Goal: Task Accomplishment & Management: Manage account settings

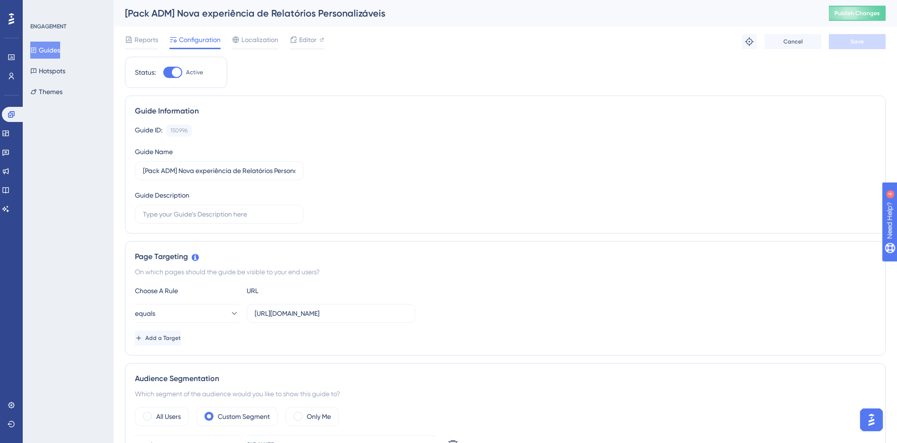
click at [568, 296] on div "Choose A Rule URL" at bounding box center [505, 290] width 741 height 11
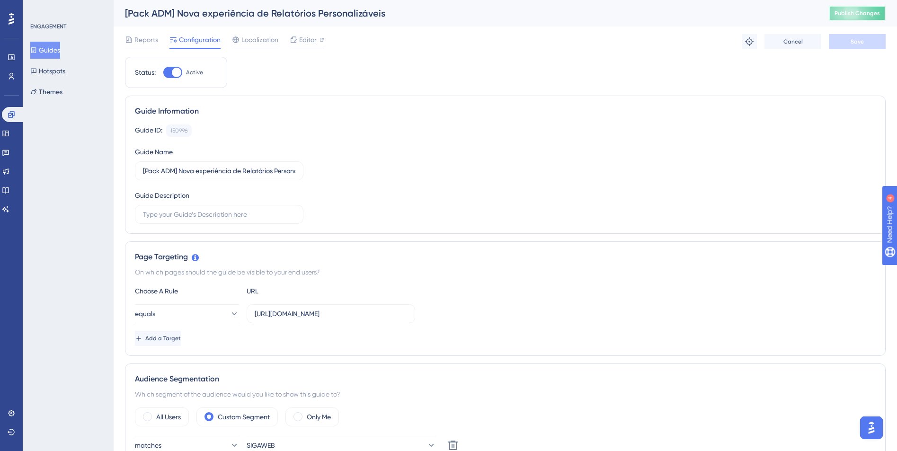
click at [871, 15] on span "Publish Changes" at bounding box center [856, 13] width 45 height 8
click at [334, 314] on input "[URL][DOMAIN_NAME]" at bounding box center [331, 314] width 152 height 10
drag, startPoint x: 334, startPoint y: 315, endPoint x: 453, endPoint y: 309, distance: 118.9
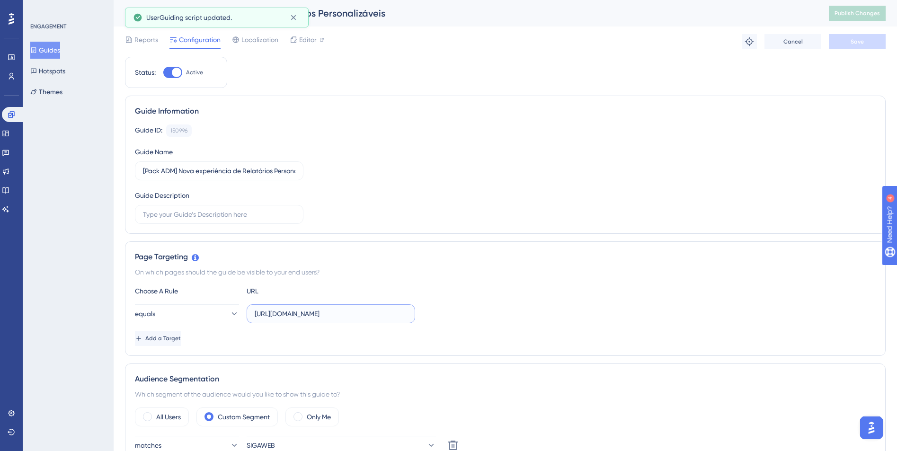
click at [453, 309] on div "equals [URL][DOMAIN_NAME]" at bounding box center [505, 313] width 741 height 19
click at [513, 275] on div "On which pages should the guide be visible to your end users?" at bounding box center [505, 271] width 741 height 11
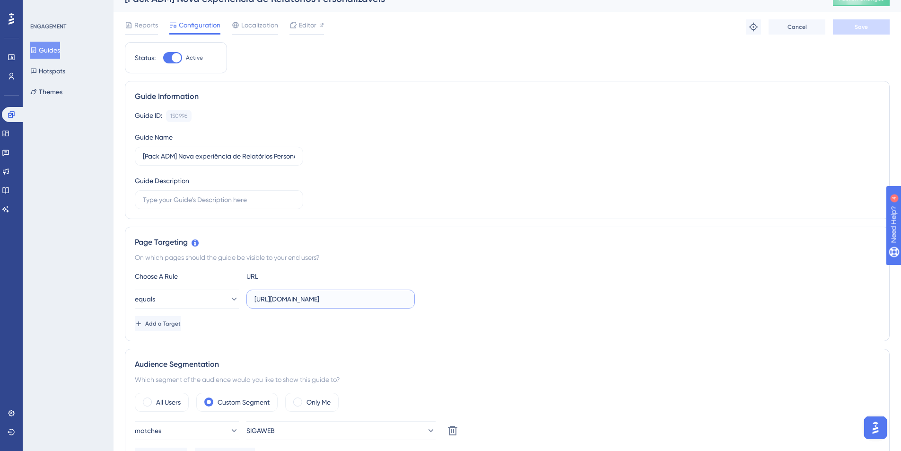
drag, startPoint x: 371, startPoint y: 301, endPoint x: 413, endPoint y: 300, distance: 41.7
click at [413, 300] on label "[URL][DOMAIN_NAME]" at bounding box center [331, 299] width 168 height 19
click at [334, 318] on div "Add a Target" at bounding box center [507, 323] width 745 height 15
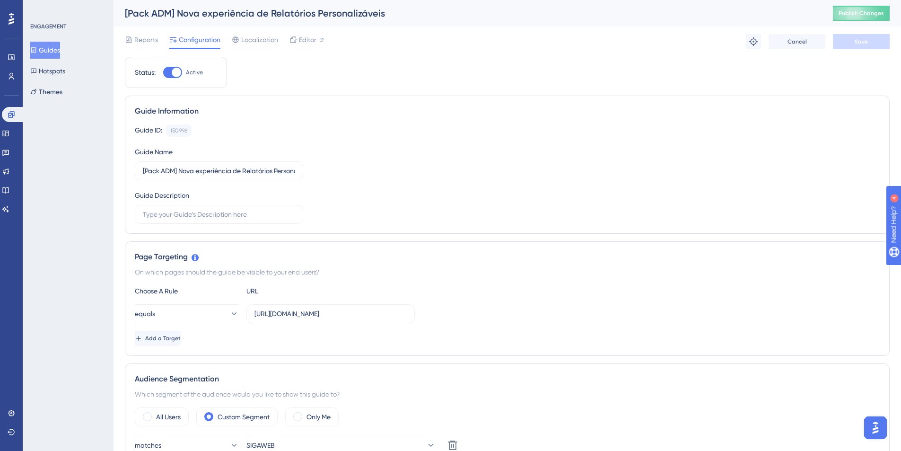
click at [866, 11] on span "Publish Changes" at bounding box center [861, 13] width 45 height 8
click at [209, 316] on button "equals" at bounding box center [187, 313] width 104 height 19
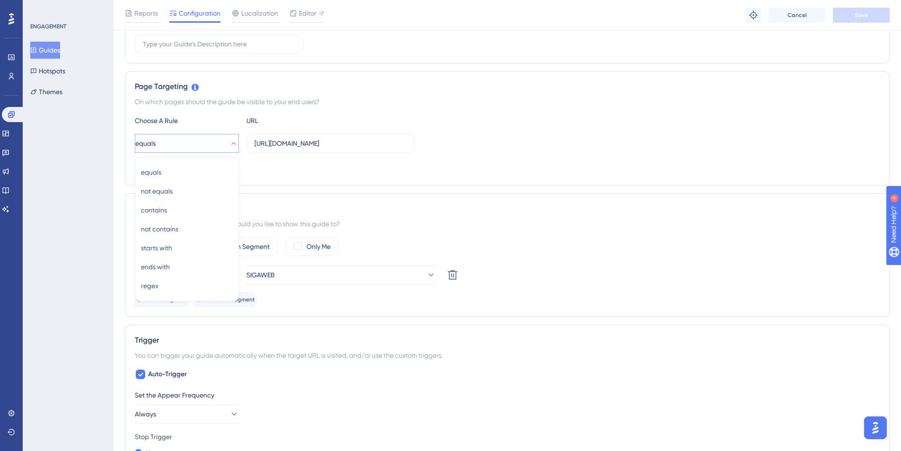
click at [878, 425] on img "Open AI Assistant Launcher" at bounding box center [875, 427] width 17 height 17
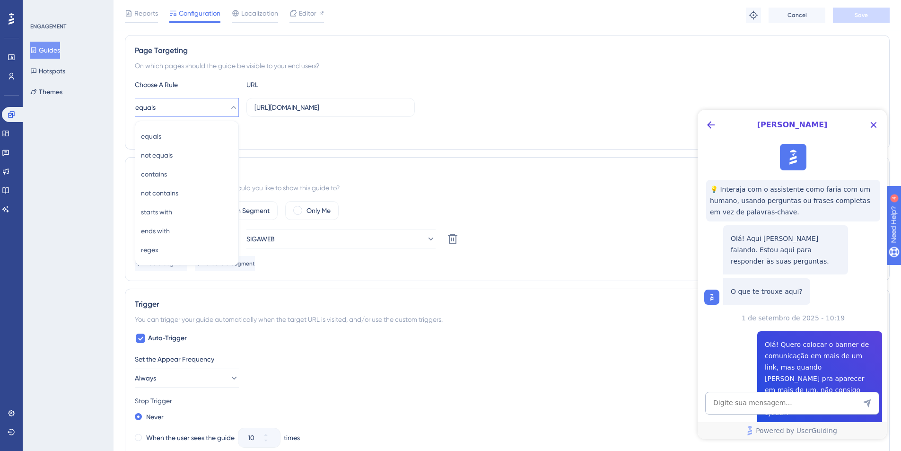
scroll to position [329, 0]
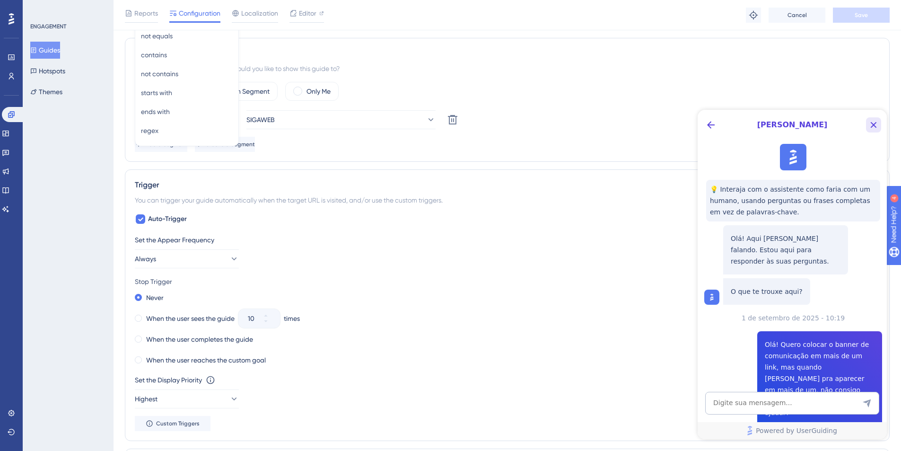
drag, startPoint x: 876, startPoint y: 129, endPoint x: 1574, endPoint y: 239, distance: 706.5
click at [876, 129] on icon "Close Button" at bounding box center [873, 124] width 11 height 11
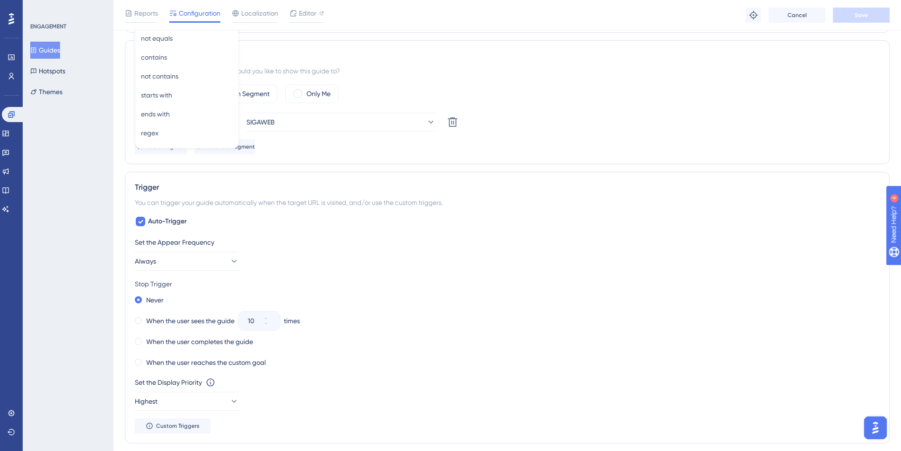
scroll to position [313, 0]
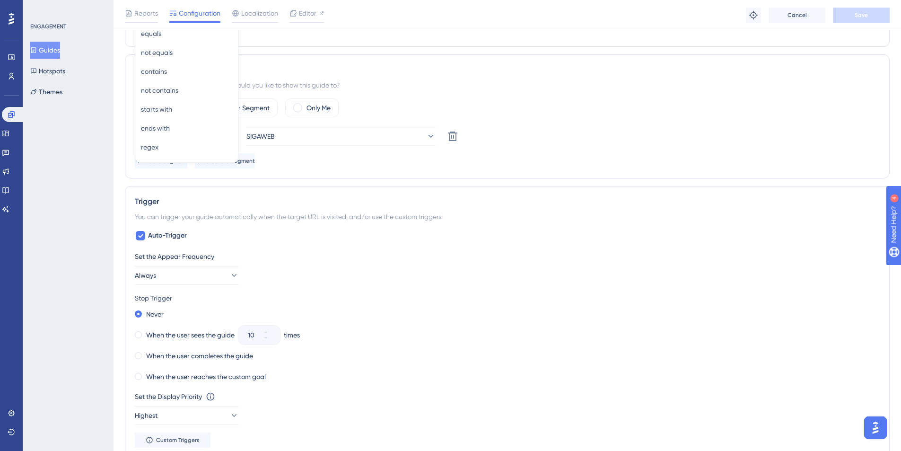
click at [107, 243] on div "ENGAGEMENT Guides Hotspots Themes" at bounding box center [68, 225] width 91 height 451
click at [872, 423] on img "Open AI Assistant Launcher" at bounding box center [875, 427] width 17 height 17
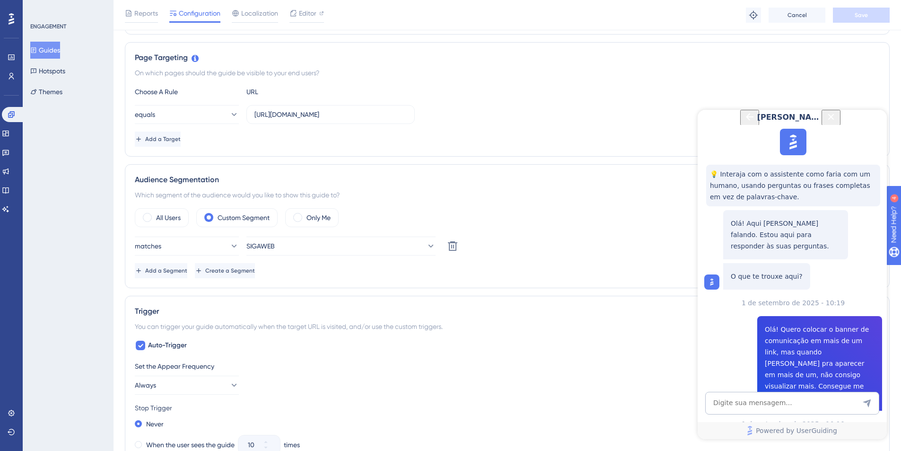
scroll to position [1108, 0]
click at [837, 123] on icon "Close Button" at bounding box center [831, 116] width 11 height 11
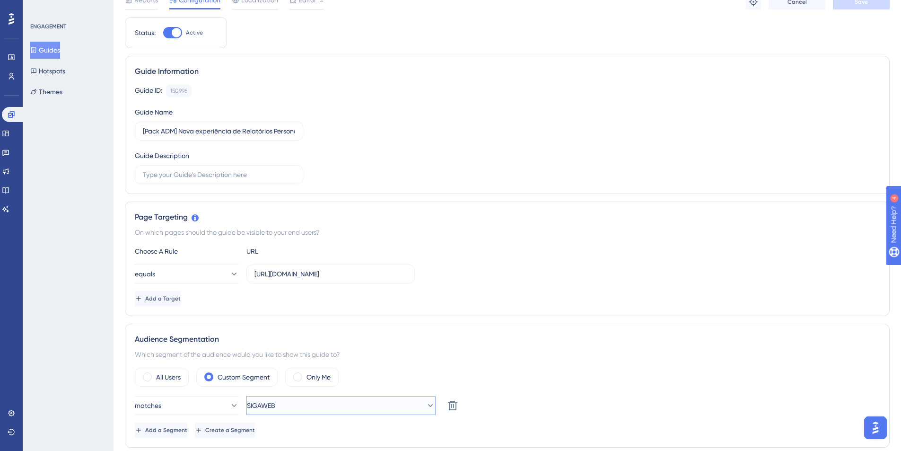
scroll to position [54, 0]
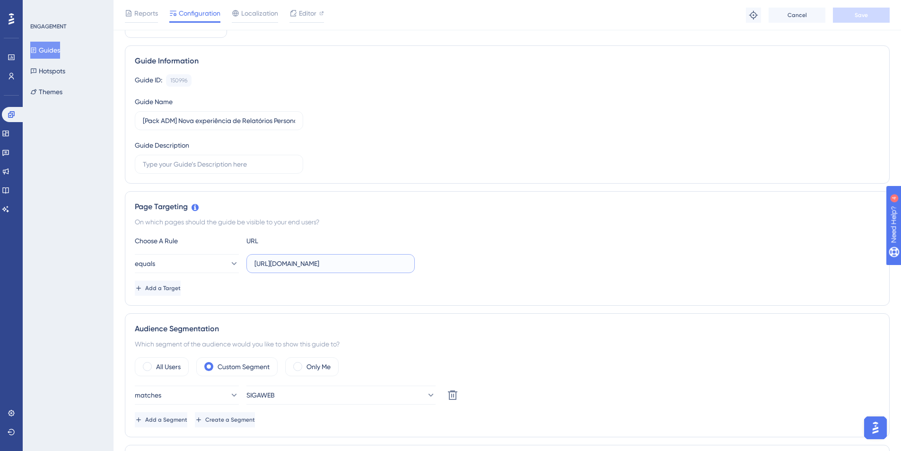
click at [373, 262] on input "[URL][DOMAIN_NAME]" at bounding box center [331, 263] width 152 height 10
click at [220, 263] on button "equals" at bounding box center [187, 263] width 104 height 19
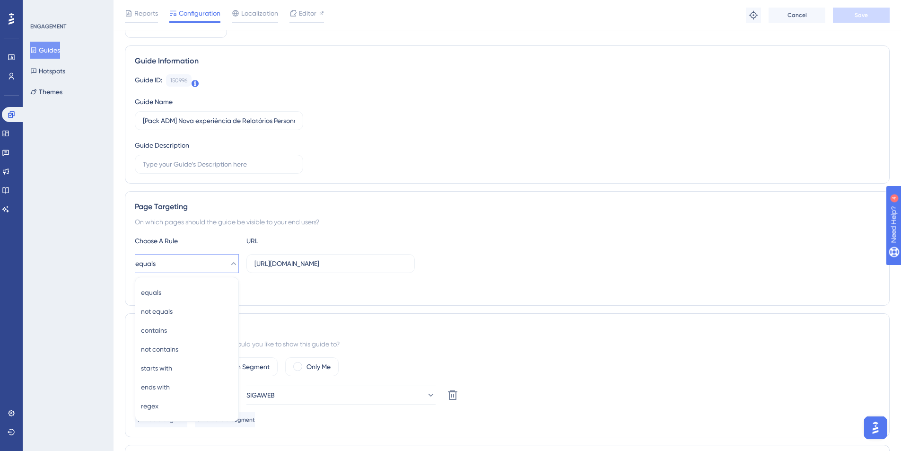
scroll to position [178, 0]
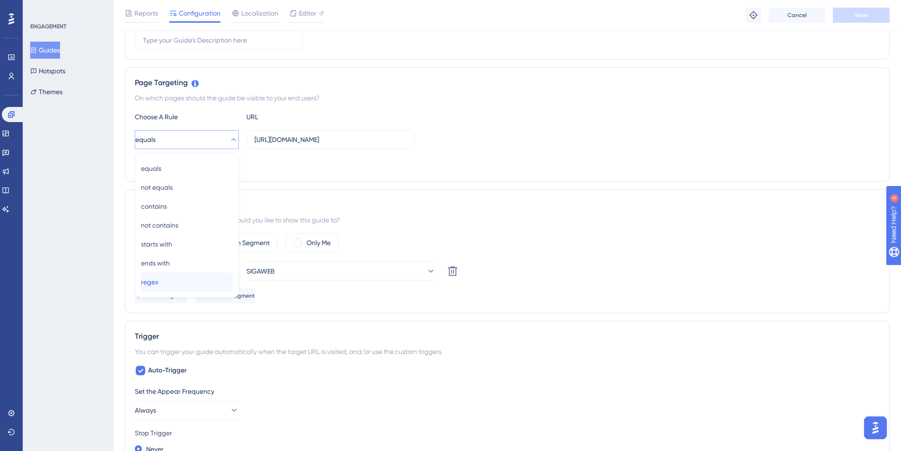
click at [166, 282] on div "regex regex" at bounding box center [187, 282] width 92 height 19
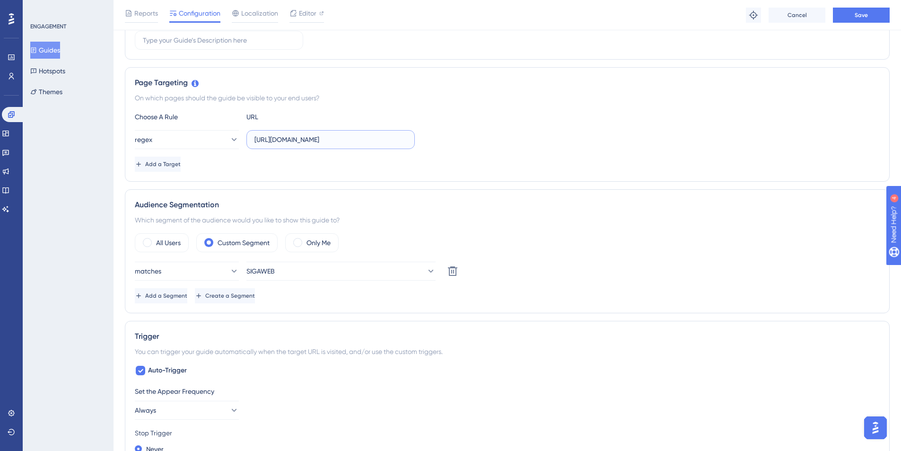
click at [316, 136] on input "[URL][DOMAIN_NAME]" at bounding box center [331, 139] width 152 height 10
drag, startPoint x: 367, startPoint y: 143, endPoint x: 318, endPoint y: 143, distance: 49.7
click at [318, 143] on input "[URL][DOMAIN_NAME]" at bounding box center [331, 139] width 152 height 10
drag, startPoint x: 382, startPoint y: 140, endPoint x: 406, endPoint y: 140, distance: 23.2
click at [406, 140] on input "[URL][DOMAIN_NAME]" at bounding box center [331, 139] width 152 height 10
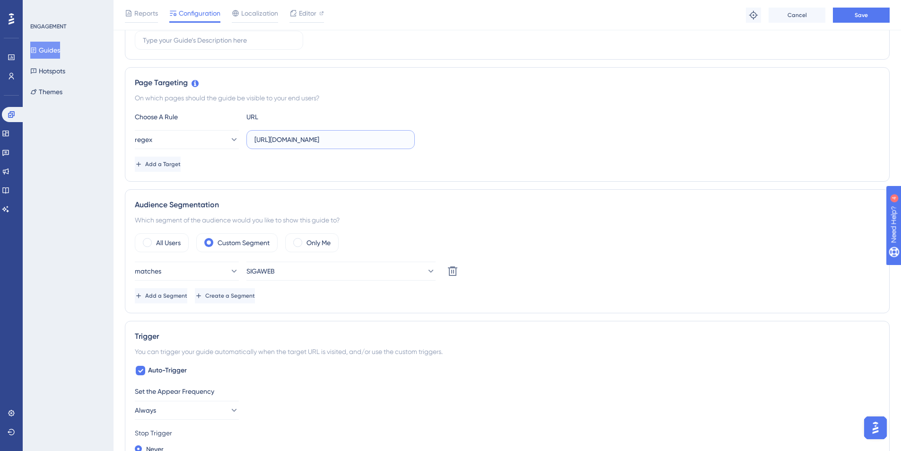
scroll to position [0, 155]
drag, startPoint x: 287, startPoint y: 141, endPoint x: 256, endPoint y: 142, distance: 30.3
click at [256, 142] on input "[URL][DOMAIN_NAME]" at bounding box center [331, 139] width 152 height 10
click at [307, 143] on input "[URL][DOMAIN_NAME]" at bounding box center [331, 139] width 152 height 10
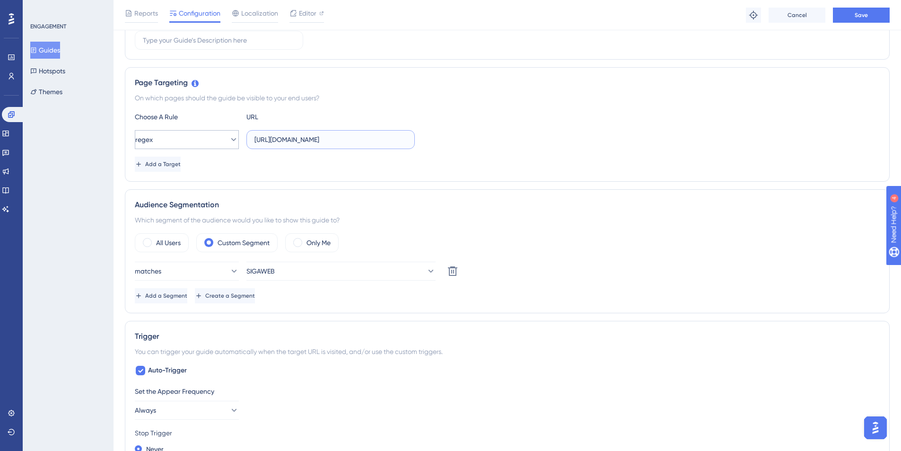
scroll to position [0, 0]
drag, startPoint x: 306, startPoint y: 140, endPoint x: 247, endPoint y: 135, distance: 58.9
click at [247, 135] on label "[URL][DOMAIN_NAME]" at bounding box center [331, 139] width 168 height 19
paste input "(\d{2})\.activesoft\.com\.br/configuracao/historico_escolar/"
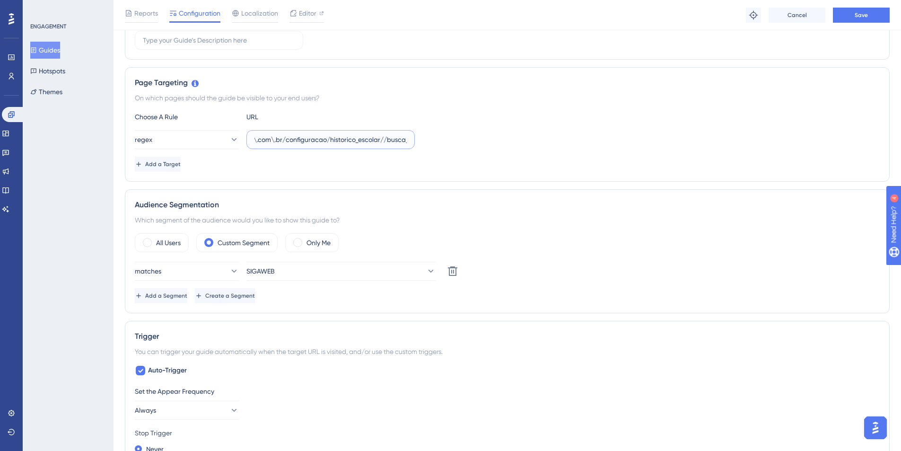
drag, startPoint x: 387, startPoint y: 138, endPoint x: 396, endPoint y: 137, distance: 9.0
click at [396, 137] on input "[URL](\d{2})\.activesoft\.com\.br/configuracao/historico_escolar//busca_central…" at bounding box center [331, 139] width 152 height 10
drag, startPoint x: 308, startPoint y: 140, endPoint x: 294, endPoint y: 141, distance: 13.7
click at [294, 141] on input "[URL](\d{2})\.activesoft\.com\.br/configuracao/historico_escolar//busca_central…" at bounding box center [331, 139] width 152 height 10
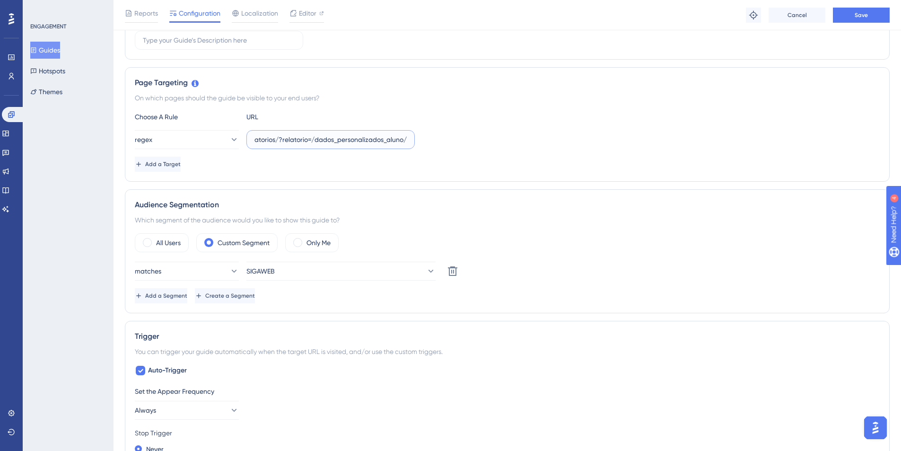
scroll to position [0, 124]
drag, startPoint x: 294, startPoint y: 141, endPoint x: 262, endPoint y: 144, distance: 32.4
click at [262, 144] on input "[URL](\d{2})\.activesoft\.com\.br//busca_central_relatorios/?relatorio=/dados_p…" at bounding box center [331, 139] width 152 height 10
click at [391, 139] on input "[URL](\d{2})\.activesoft\.com\.br//busca_central_relatorios/?relatorio=/dados_p…" at bounding box center [331, 139] width 152 height 10
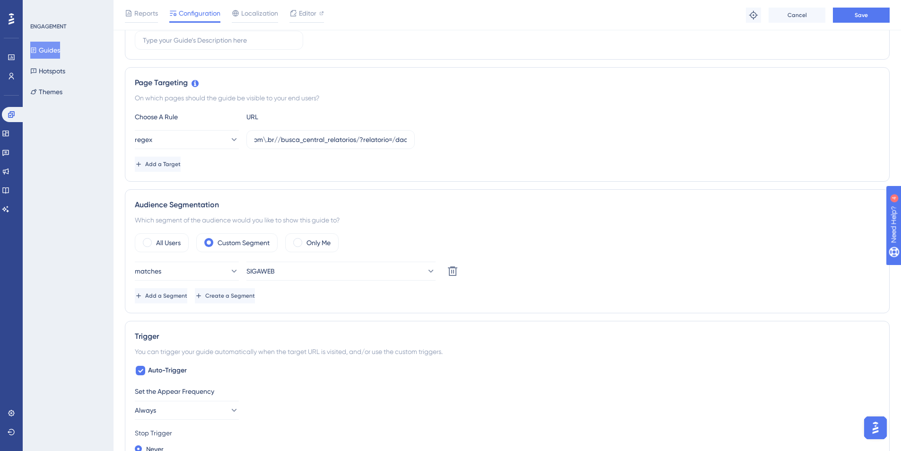
click at [474, 148] on div "regex [URL](\d{2})\.activesoft\.com\.br//busca_central_relatorios/?relatorio=/d…" at bounding box center [507, 139] width 745 height 19
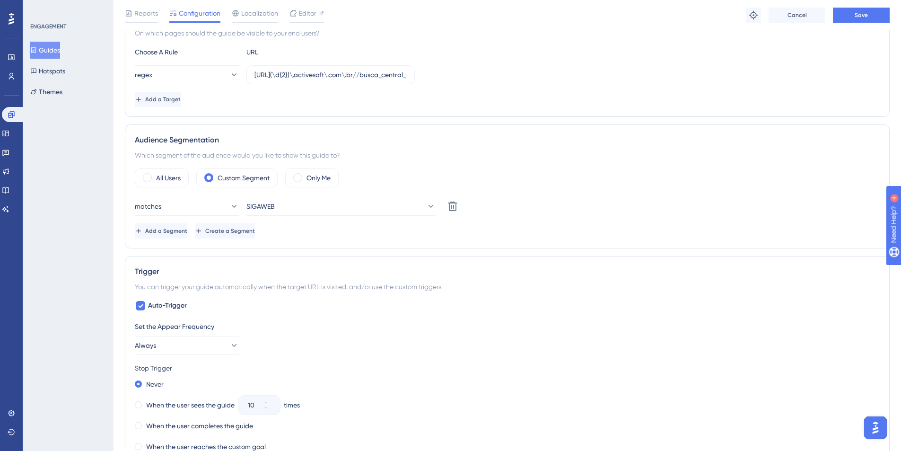
scroll to position [234, 0]
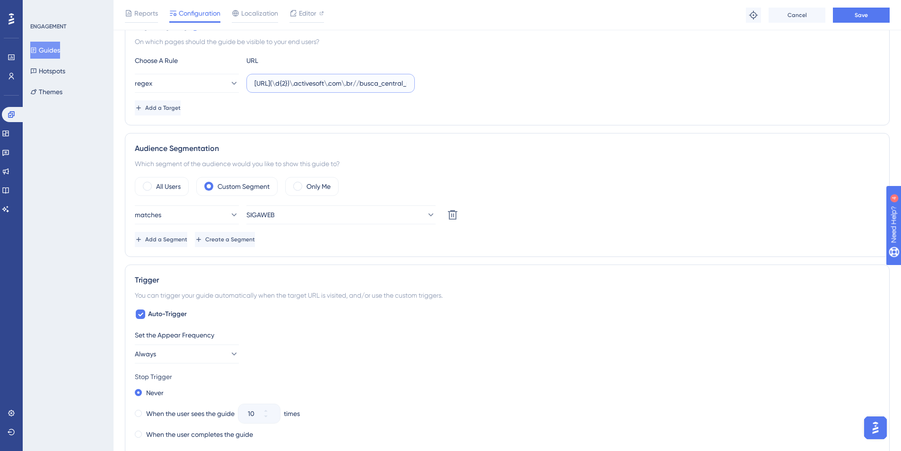
click at [382, 85] on input "[URL](\d{2})\.activesoft\.com\.br//busca_central_relatorios/?relatorio=/dados_p…" at bounding box center [331, 83] width 152 height 10
type input "[URL](\d{2})\.activesoft\.com\.br/busca_central_relatorios/?relatorio=/dados_pe…"
click at [433, 139] on div "Audience Segmentation Which segment of the audience would you like to show this…" at bounding box center [507, 195] width 765 height 124
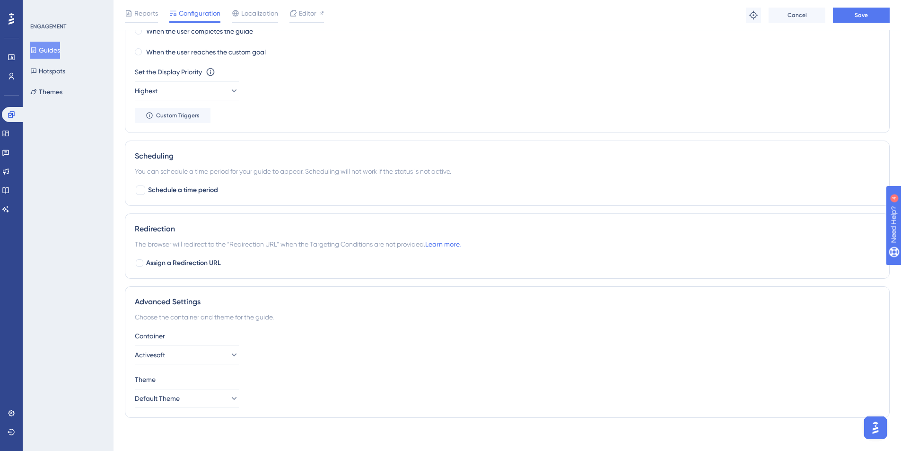
scroll to position [642, 0]
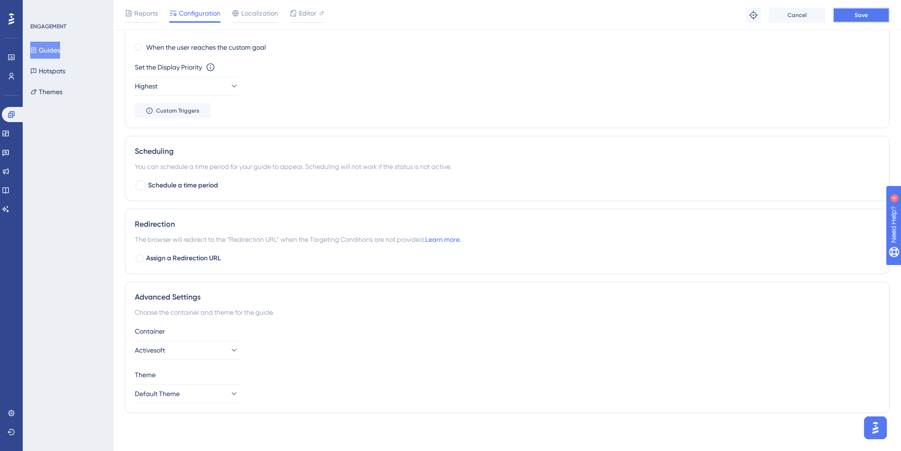
click at [860, 13] on span "Save" at bounding box center [861, 15] width 13 height 8
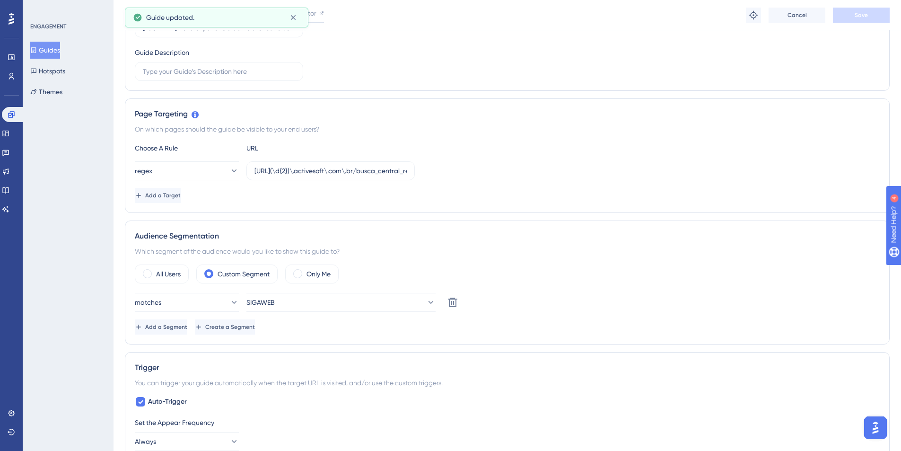
scroll to position [0, 0]
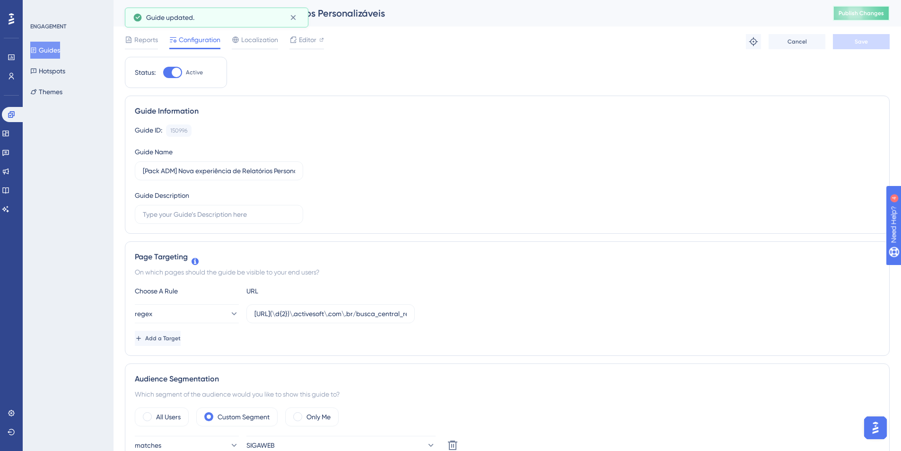
click at [876, 14] on span "Publish Changes" at bounding box center [861, 13] width 45 height 8
click at [43, 53] on button "Guides" at bounding box center [45, 50] width 30 height 17
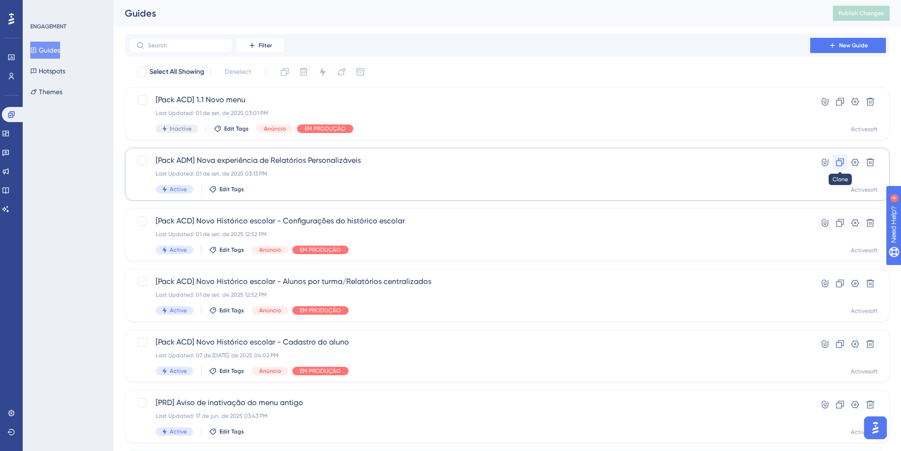
click at [838, 165] on icon at bounding box center [840, 162] width 9 height 9
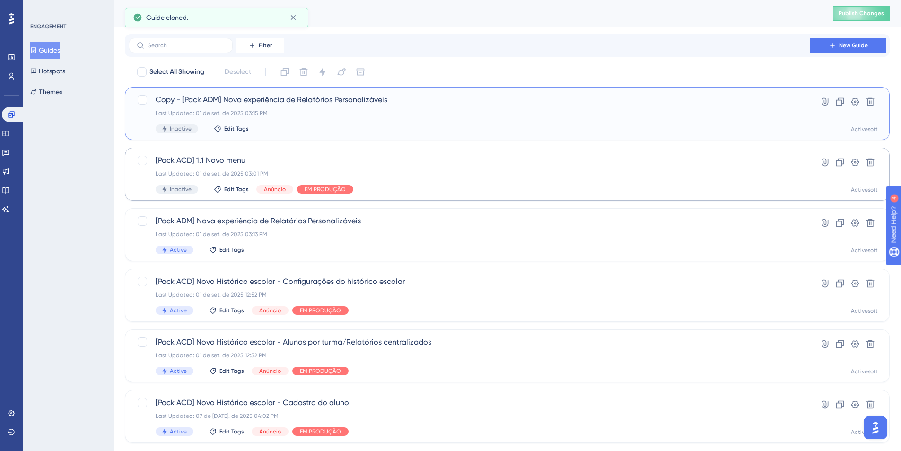
click at [404, 130] on div "Inactive Edit Tags" at bounding box center [470, 128] width 628 height 9
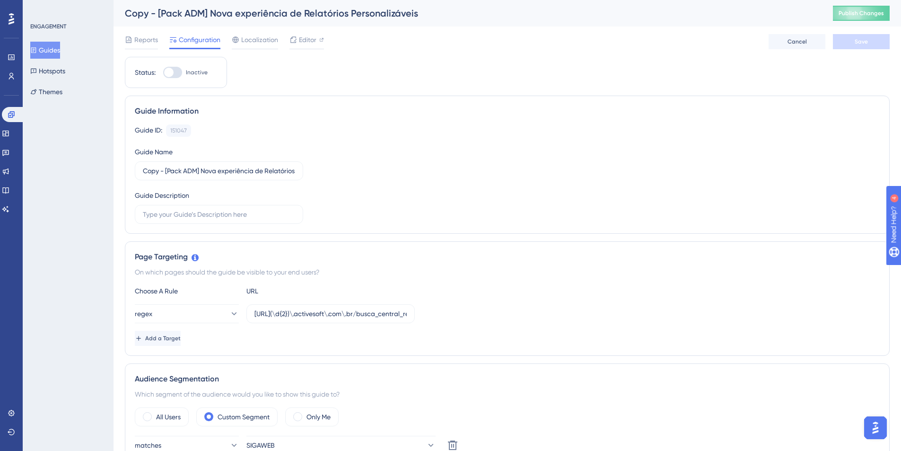
click at [174, 72] on div at bounding box center [172, 72] width 19 height 11
click at [163, 72] on input "Inactive" at bounding box center [163, 72] width 0 height 0
checkbox input "true"
click at [857, 9] on span "Publish Changes" at bounding box center [861, 13] width 45 height 8
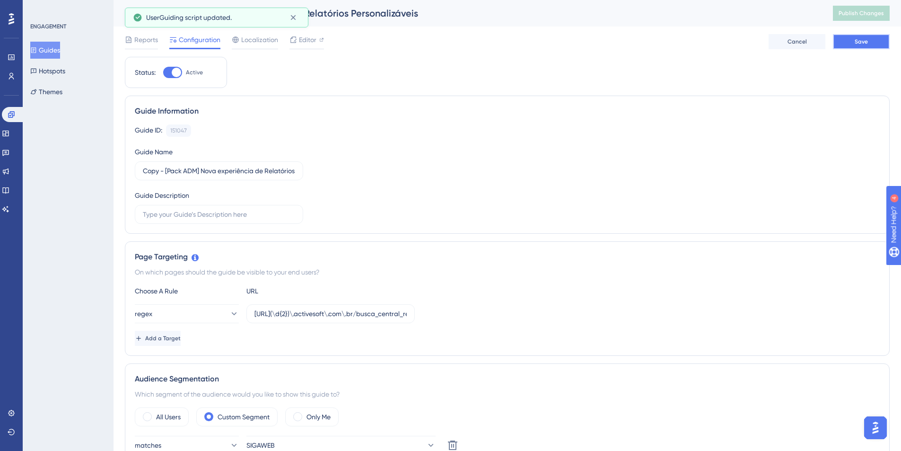
click at [874, 45] on button "Save" at bounding box center [861, 41] width 57 height 15
click at [864, 8] on button "Publish Changes" at bounding box center [861, 13] width 57 height 15
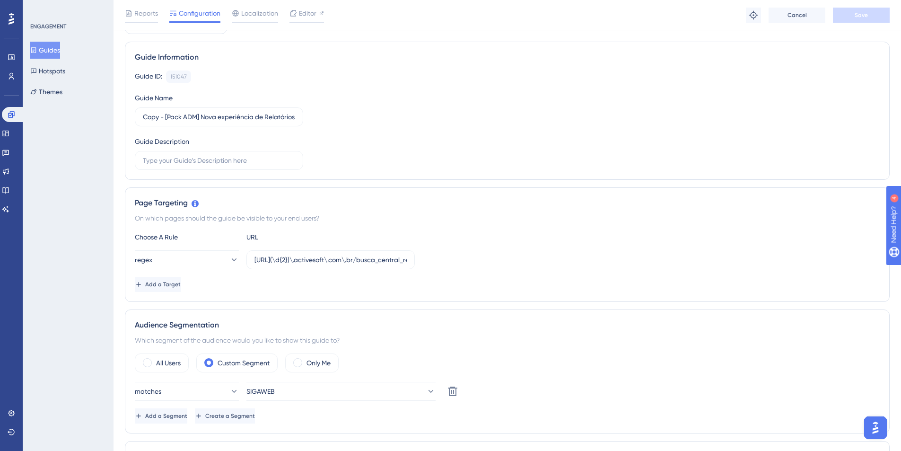
scroll to position [112, 0]
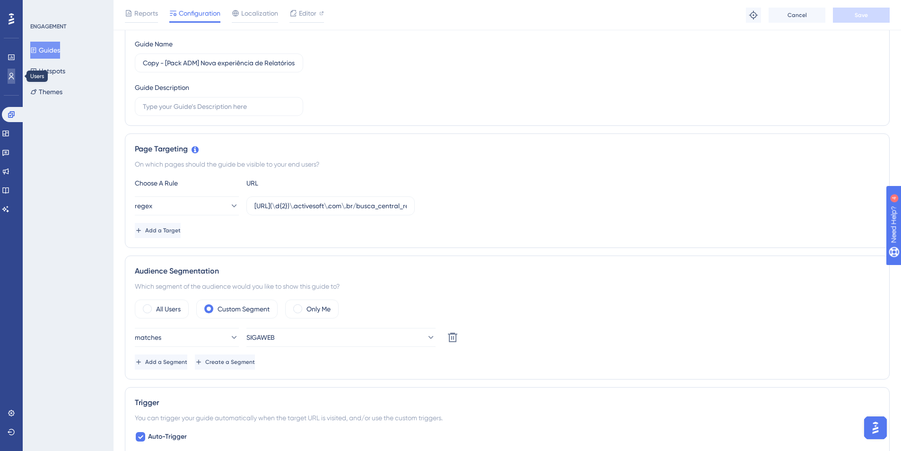
click at [13, 74] on icon at bounding box center [12, 76] width 8 height 8
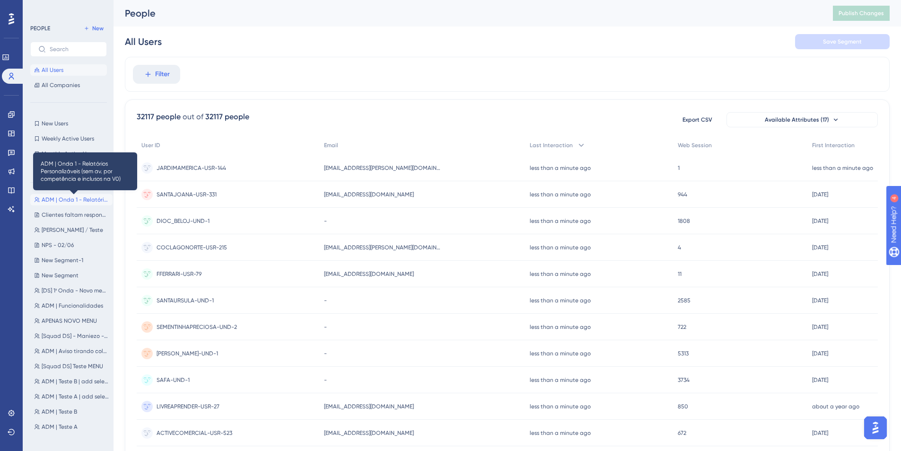
click at [67, 198] on span "ADM | Onda 1 - Relatórios Personalizáveis (sem av. por competência e inclusos n…" at bounding box center [75, 200] width 67 height 8
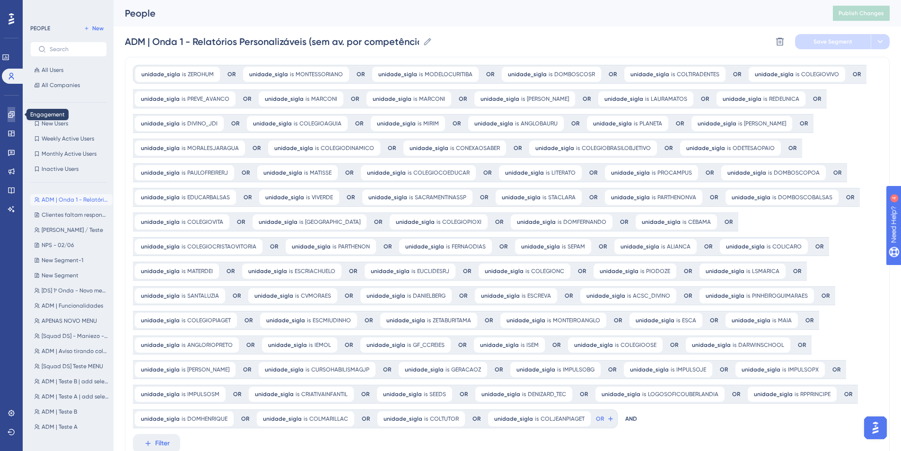
click at [12, 119] on link at bounding box center [12, 114] width 8 height 15
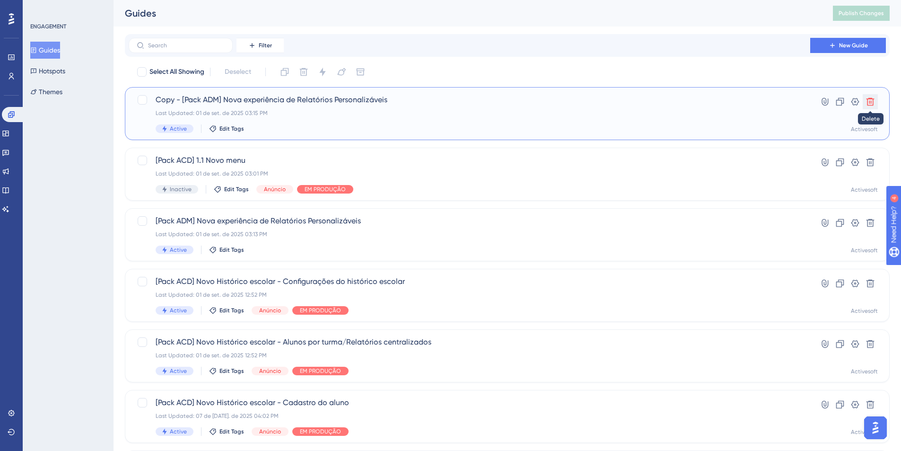
click at [873, 100] on icon at bounding box center [870, 101] width 9 height 9
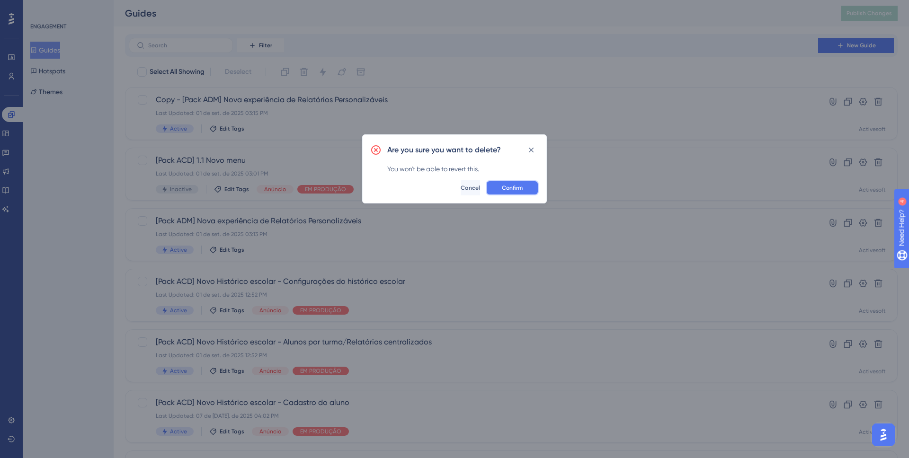
click at [512, 188] on span "Confirm" at bounding box center [512, 188] width 21 height 8
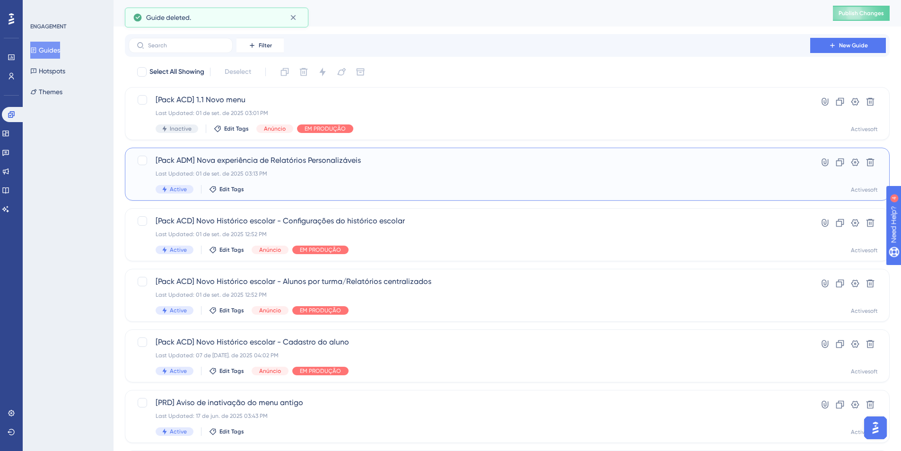
click at [344, 176] on div "Last Updated: 01 de set. de 2025 03:13 PM" at bounding box center [470, 174] width 628 height 8
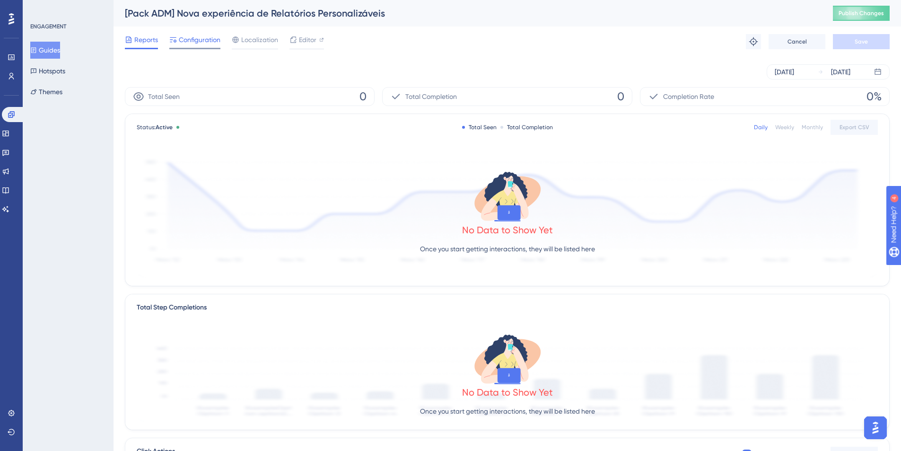
click at [203, 44] on span "Configuration" at bounding box center [200, 39] width 42 height 11
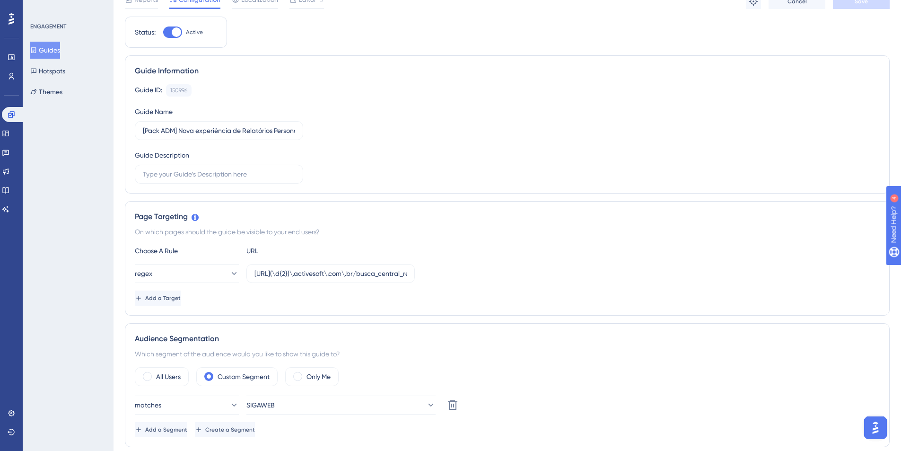
scroll to position [54, 0]
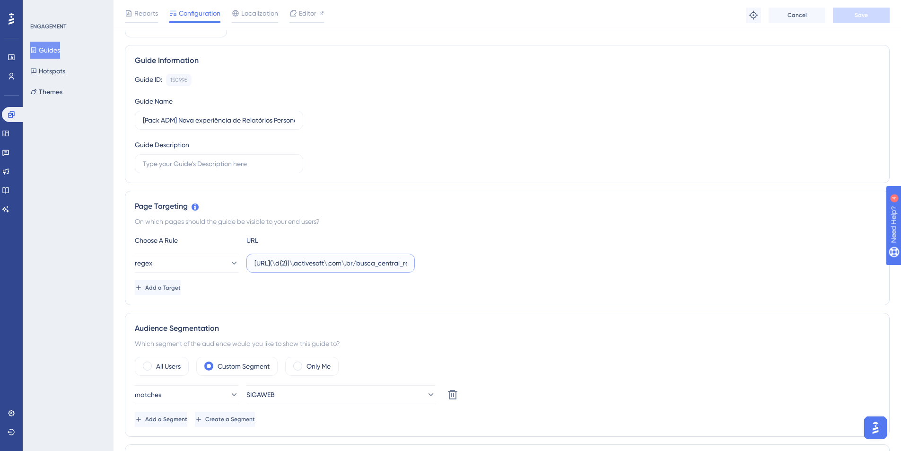
click at [318, 265] on input "[URL](\d{2})\.activesoft\.com\.br/busca_central_relatorios/?relatorio=/dados_pe…" at bounding box center [331, 263] width 152 height 10
click at [317, 265] on input "[URL](\d{2})\.activesoft\.com\.br/busca_central_relatorios/?relatorio=/dados_pe…" at bounding box center [331, 263] width 152 height 10
paste input "[DOMAIN_NAME]"
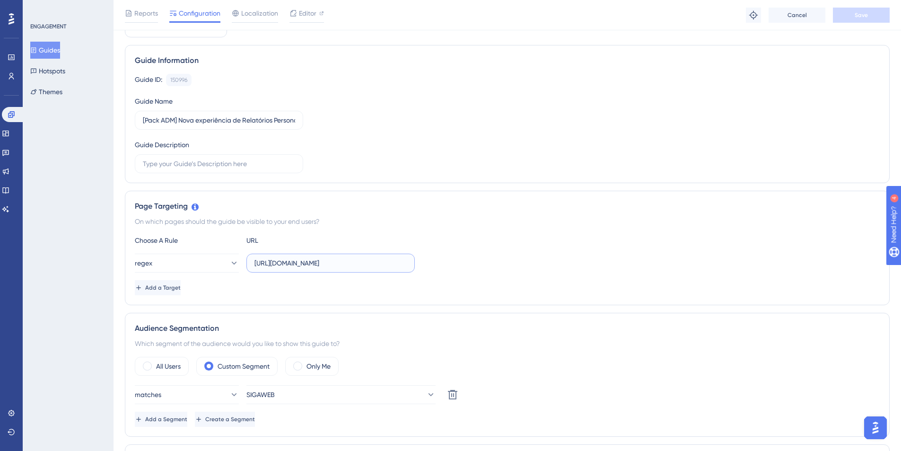
scroll to position [0, 155]
type input "[URL][DOMAIN_NAME]"
click at [199, 265] on button "regex" at bounding box center [187, 263] width 104 height 19
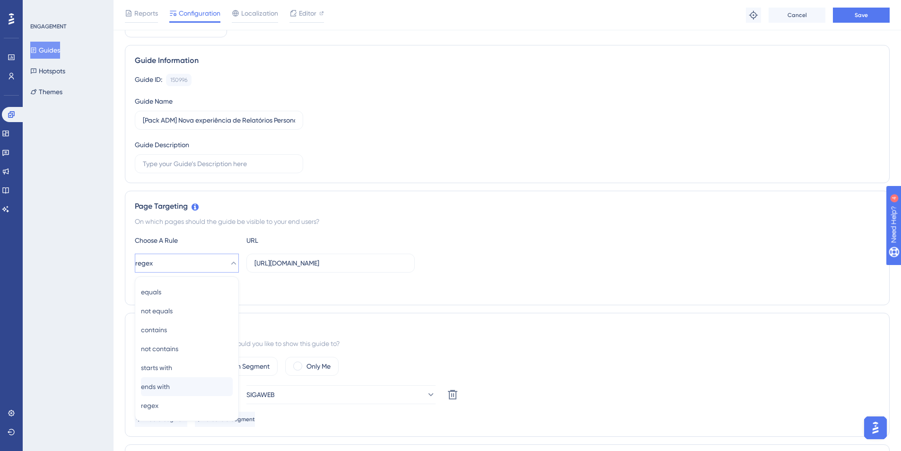
scroll to position [178, 0]
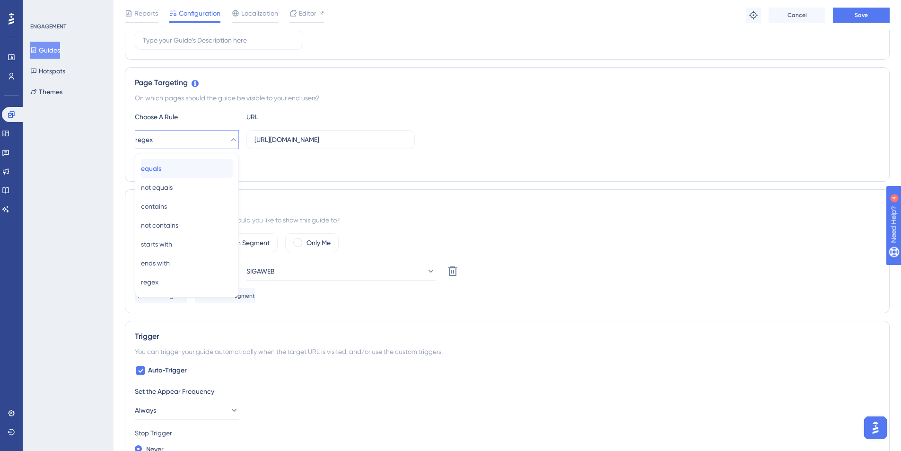
click at [172, 167] on div "equals equals" at bounding box center [187, 168] width 92 height 19
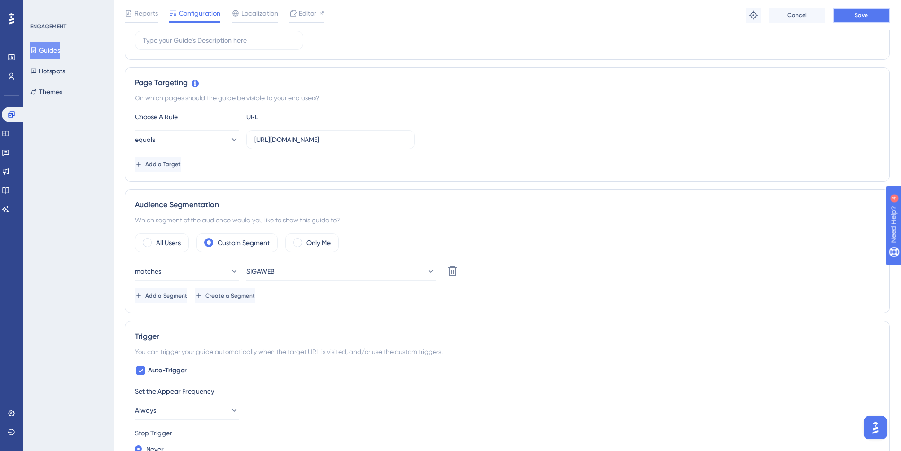
click at [879, 15] on button "Save" at bounding box center [861, 15] width 57 height 15
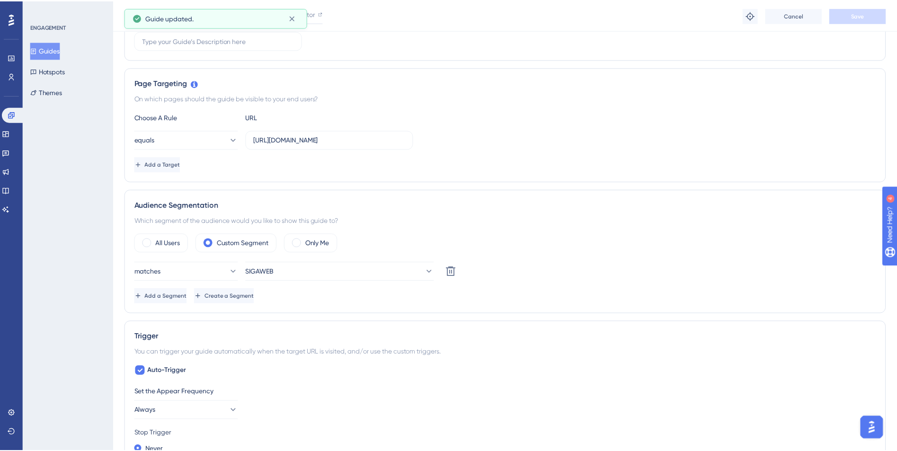
scroll to position [0, 0]
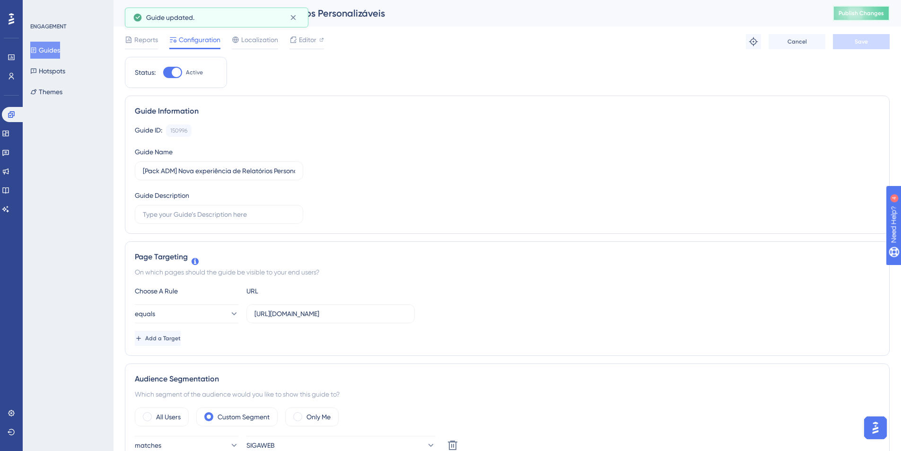
click at [866, 20] on button "Publish Changes" at bounding box center [861, 13] width 57 height 15
click at [312, 38] on span "Editor" at bounding box center [308, 39] width 18 height 11
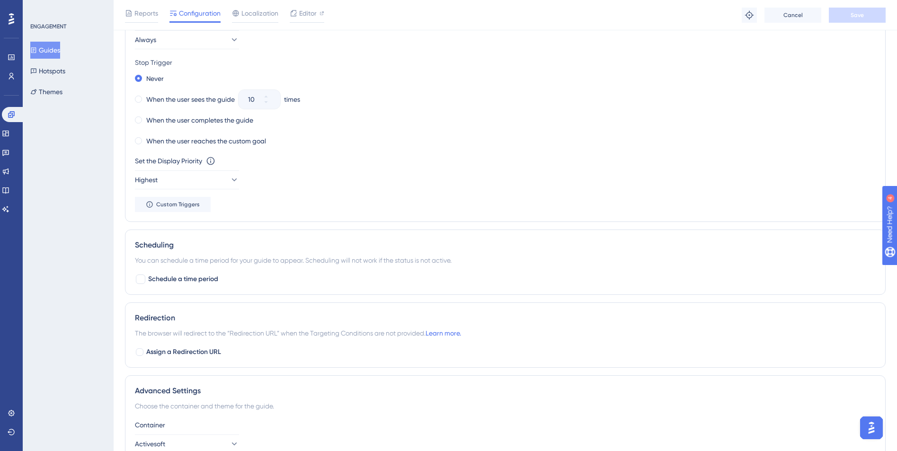
scroll to position [636, 0]
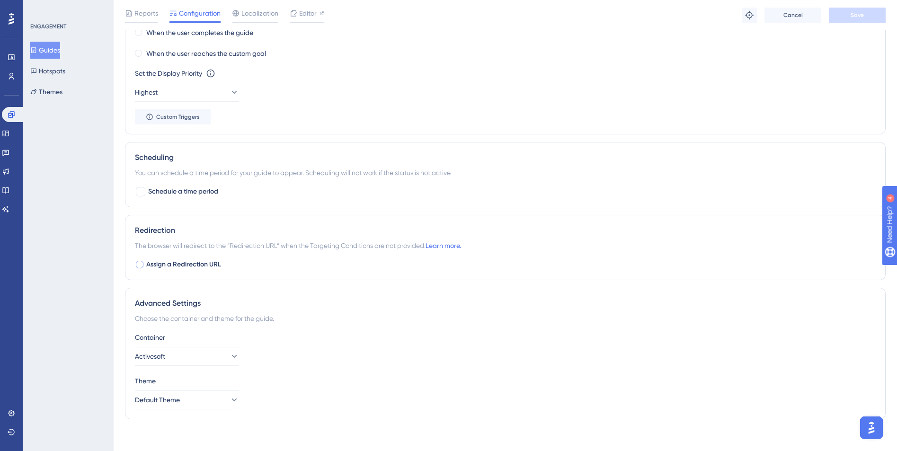
click at [142, 263] on div at bounding box center [140, 265] width 8 height 8
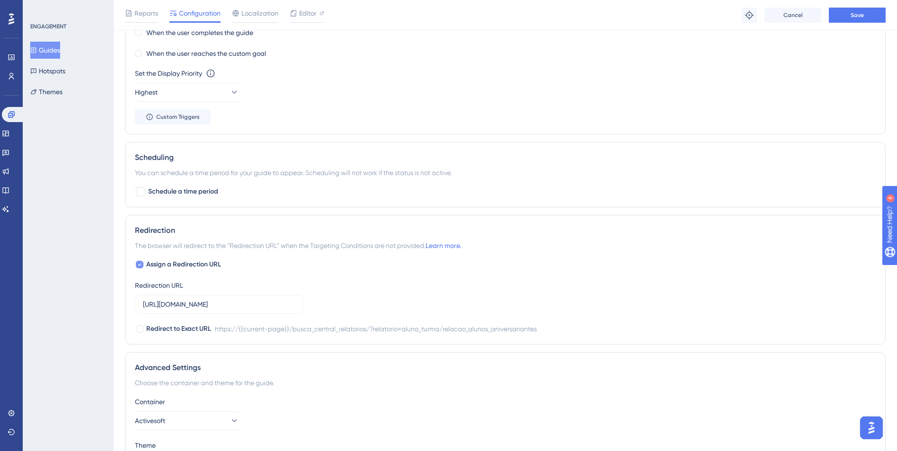
click at [143, 265] on div at bounding box center [139, 264] width 9 height 9
checkbox input "false"
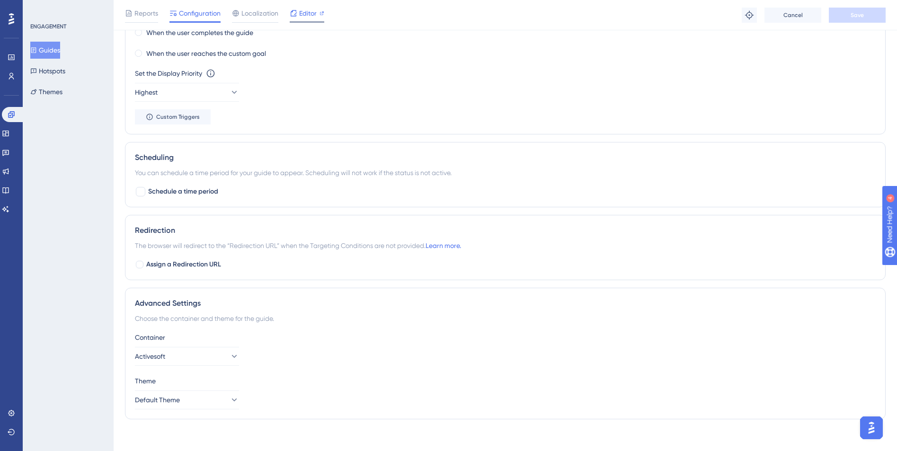
click at [291, 10] on icon at bounding box center [294, 13] width 8 height 8
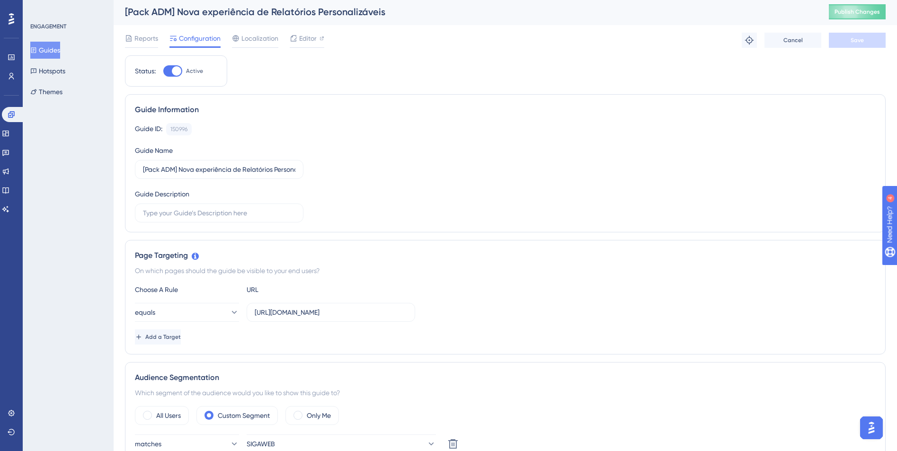
scroll to position [2, 0]
